Goal: Navigation & Orientation: Find specific page/section

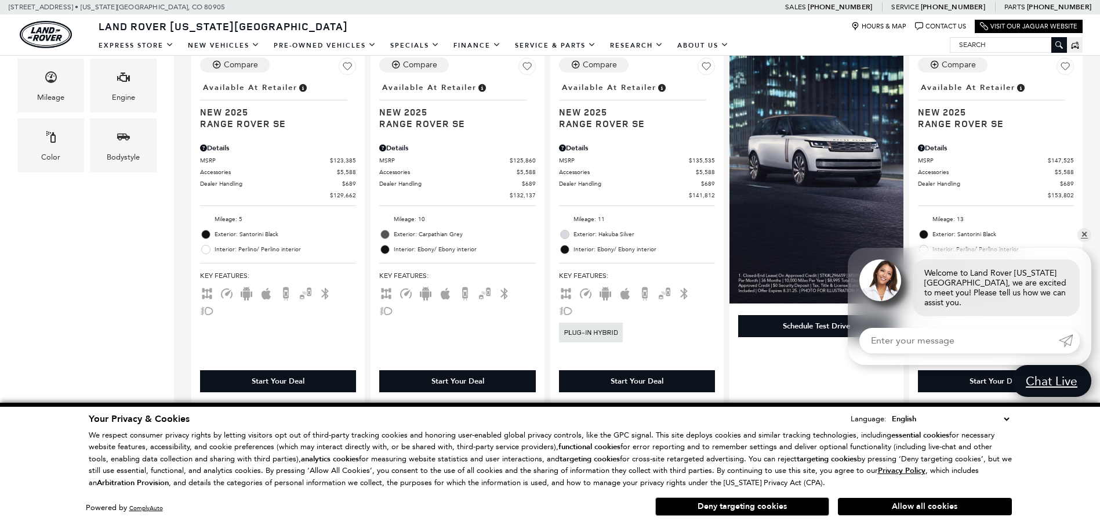
scroll to position [348, 0]
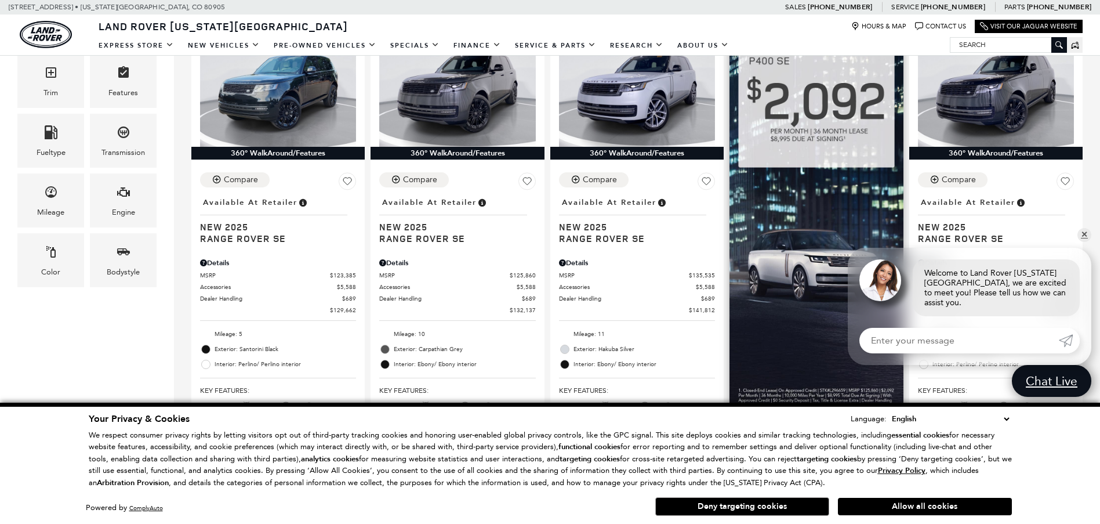
click at [816, 221] on img at bounding box center [815, 219] width 173 height 397
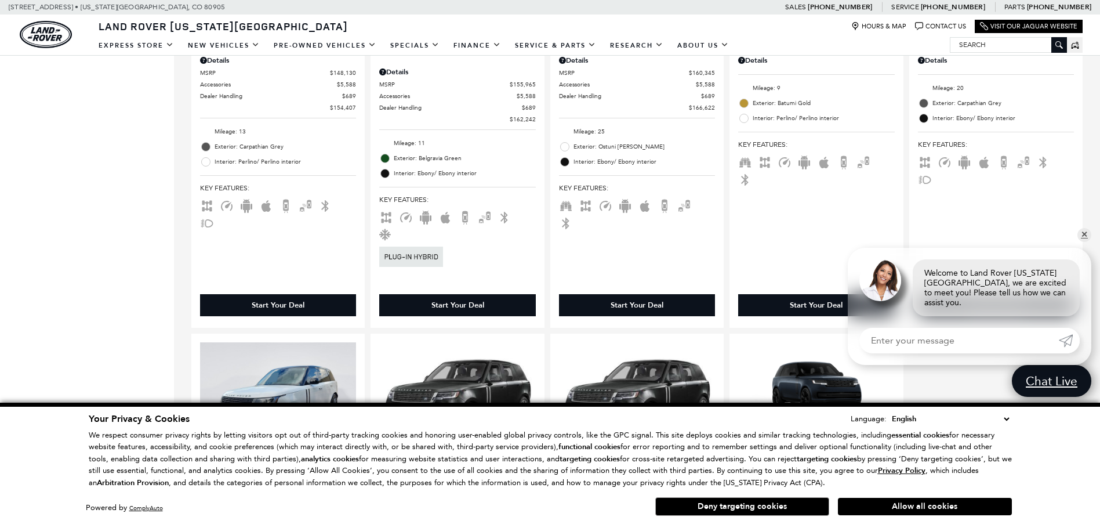
scroll to position [928, 0]
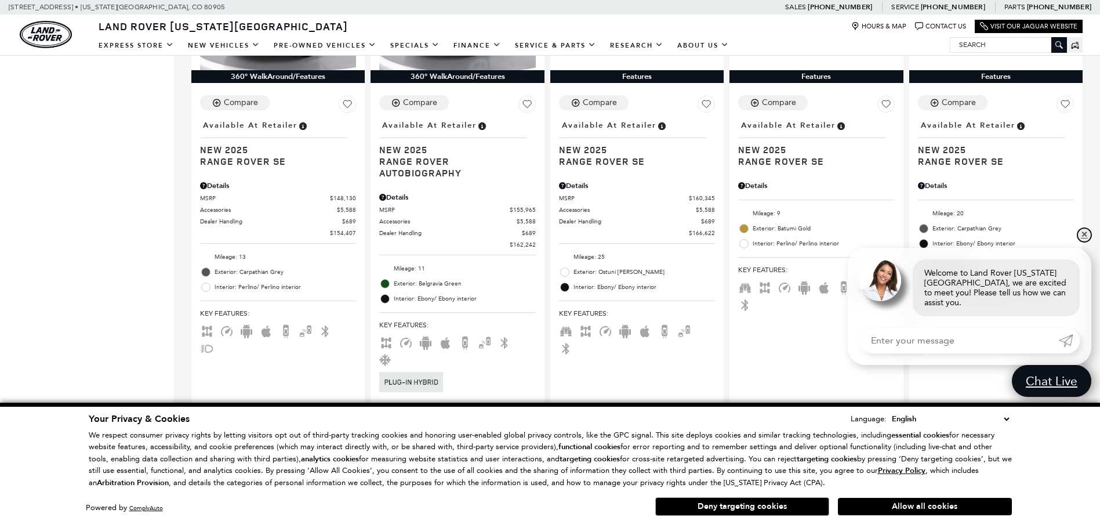
click at [1085, 242] on link "✕" at bounding box center [1084, 235] width 14 height 14
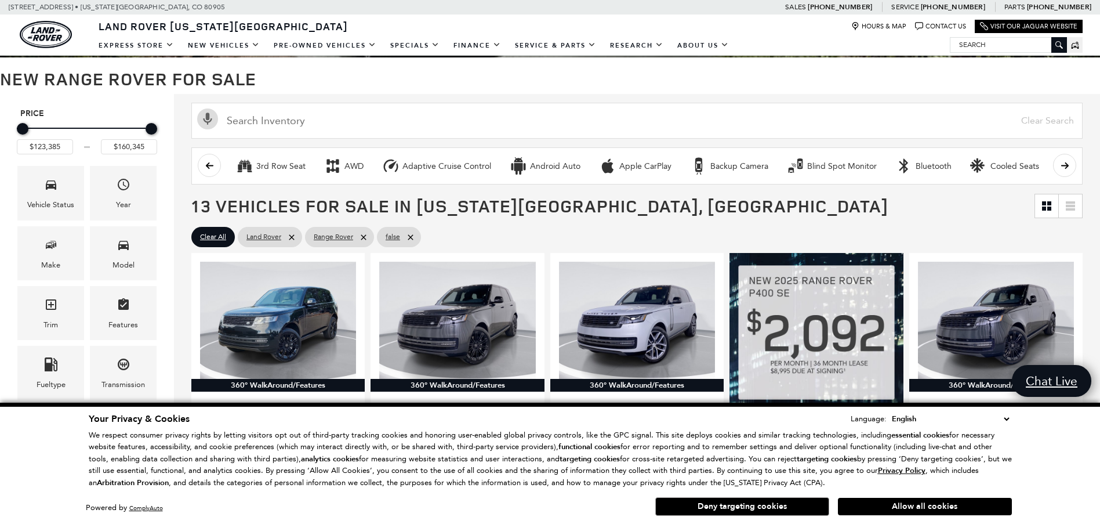
scroll to position [0, 0]
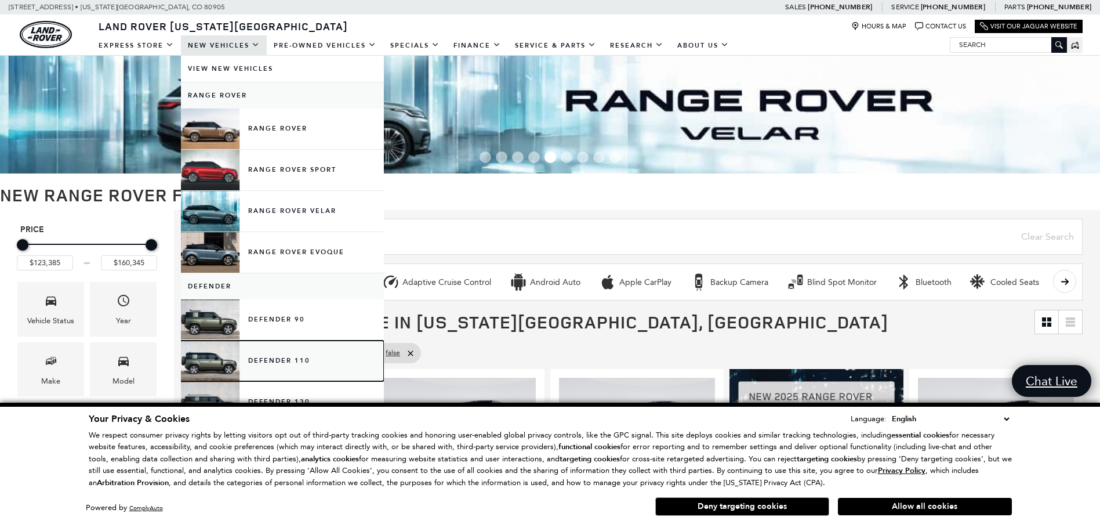
click at [219, 361] on link "Defender 110" at bounding box center [282, 360] width 203 height 41
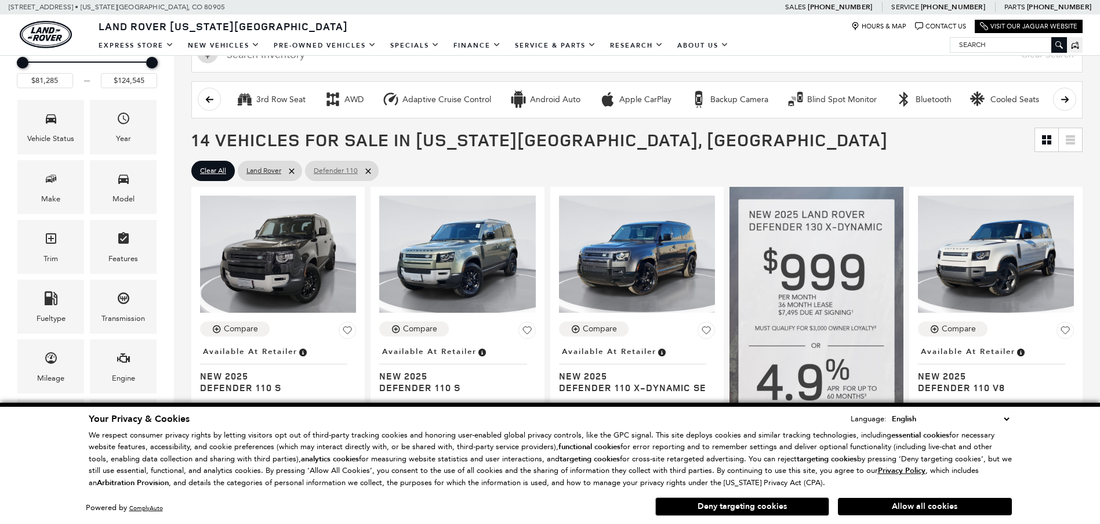
scroll to position [174, 0]
